Goal: Navigation & Orientation: Find specific page/section

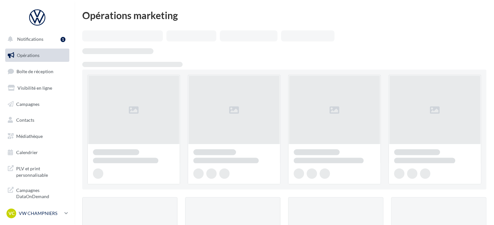
click at [39, 209] on div "VC VW CHAMPNIERS vw-cham-cou" at bounding box center [33, 213] width 55 height 10
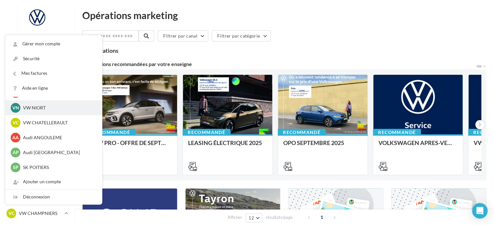
scroll to position [60, 0]
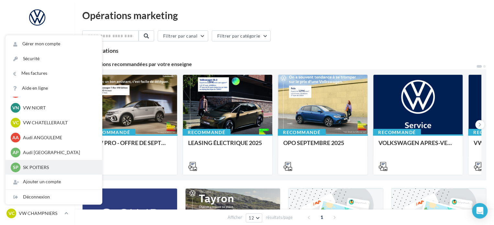
click at [42, 165] on p "SK POITIERS" at bounding box center [58, 167] width 71 height 6
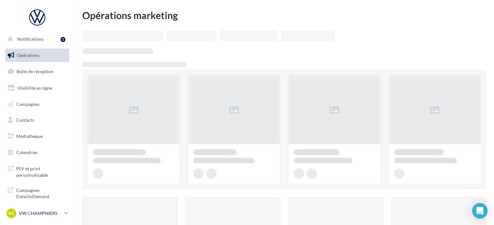
click at [53, 214] on p "VW CHAMPNIERS" at bounding box center [40, 213] width 43 height 6
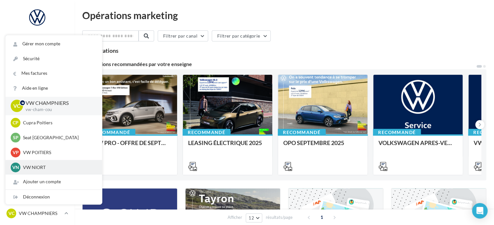
click at [58, 164] on div "VN VW NIORT vw-nio-cou" at bounding box center [54, 167] width 86 height 10
